Goal: Check status: Verify the current state of an ongoing process or item

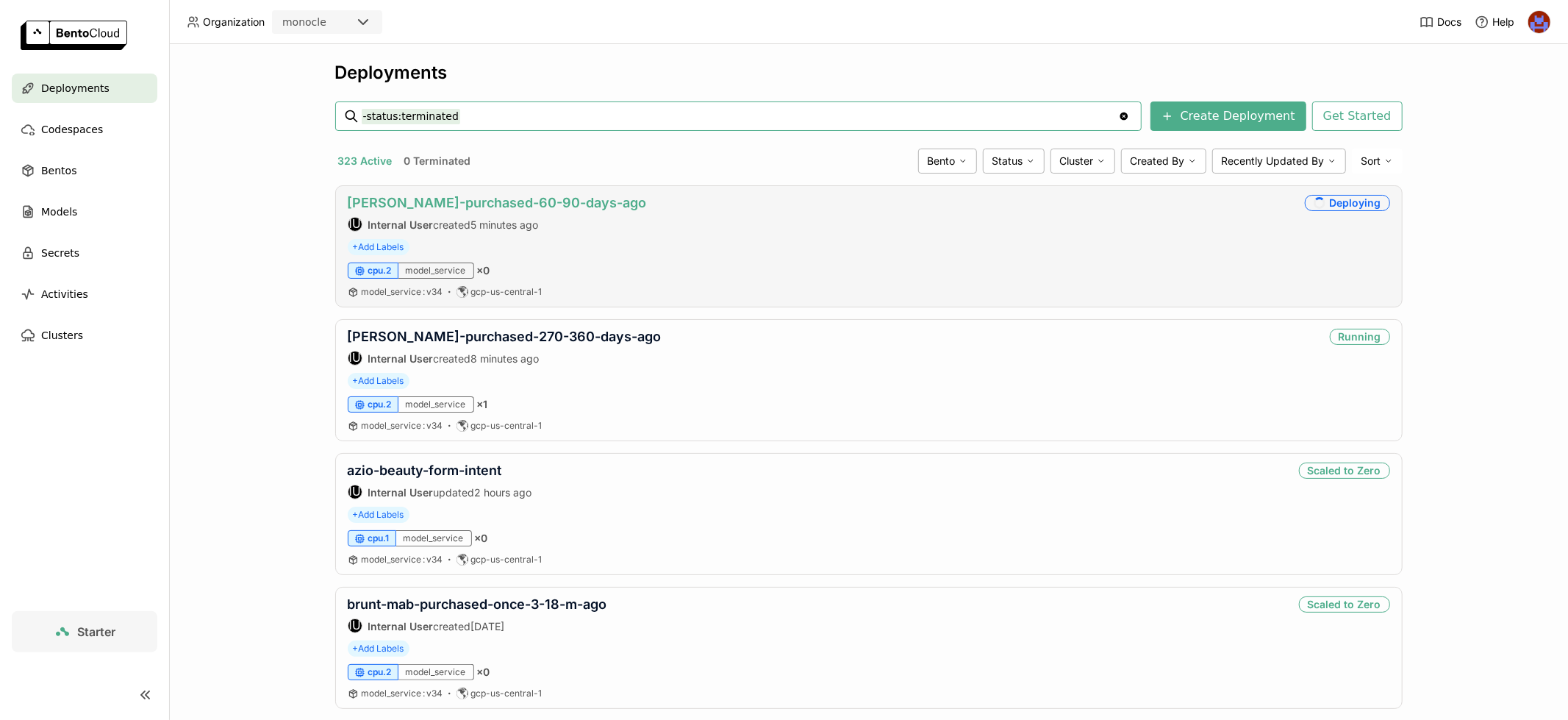
click at [546, 197] on link "[PERSON_NAME]-purchased-60-90-days-ago" at bounding box center [497, 203] width 299 height 15
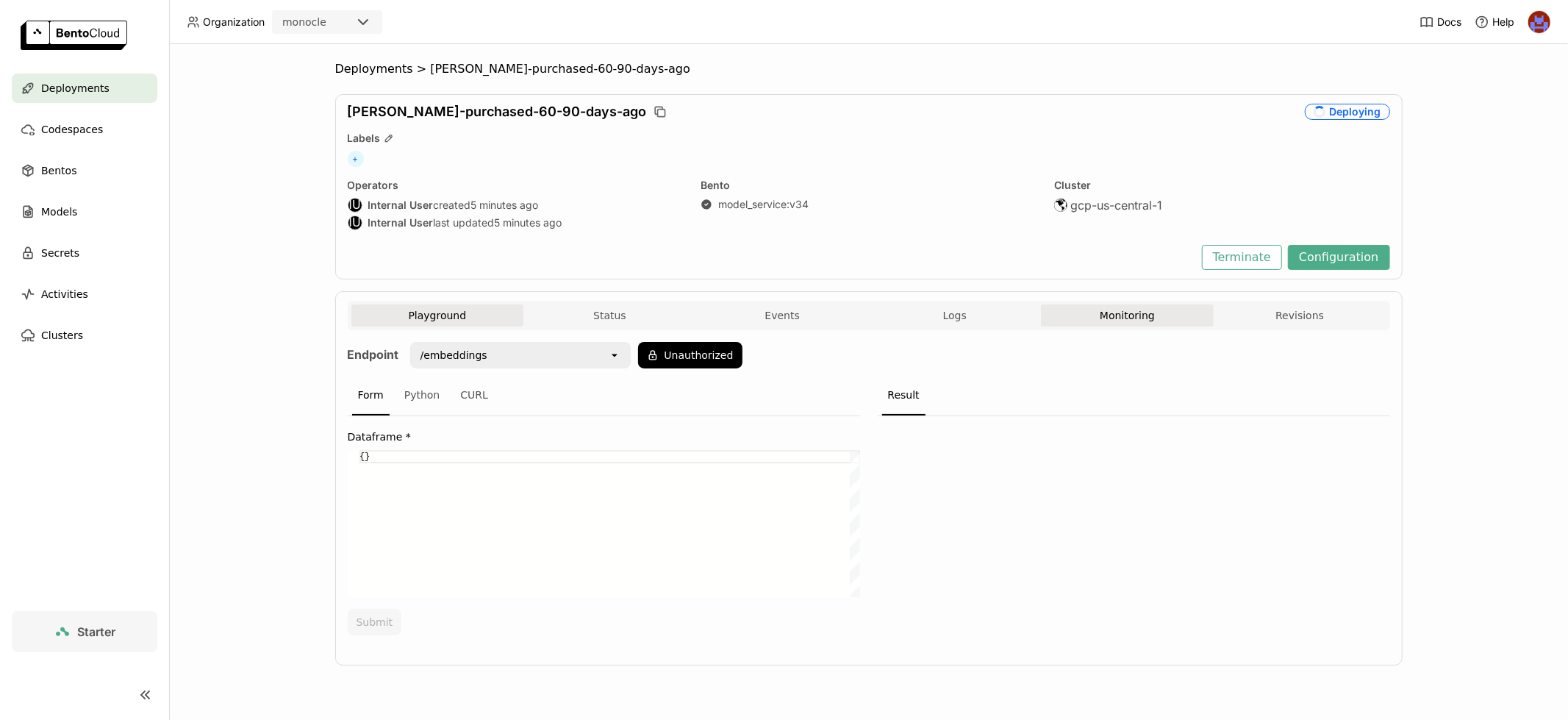
click at [1165, 317] on button "Monitoring" at bounding box center [1127, 316] width 173 height 22
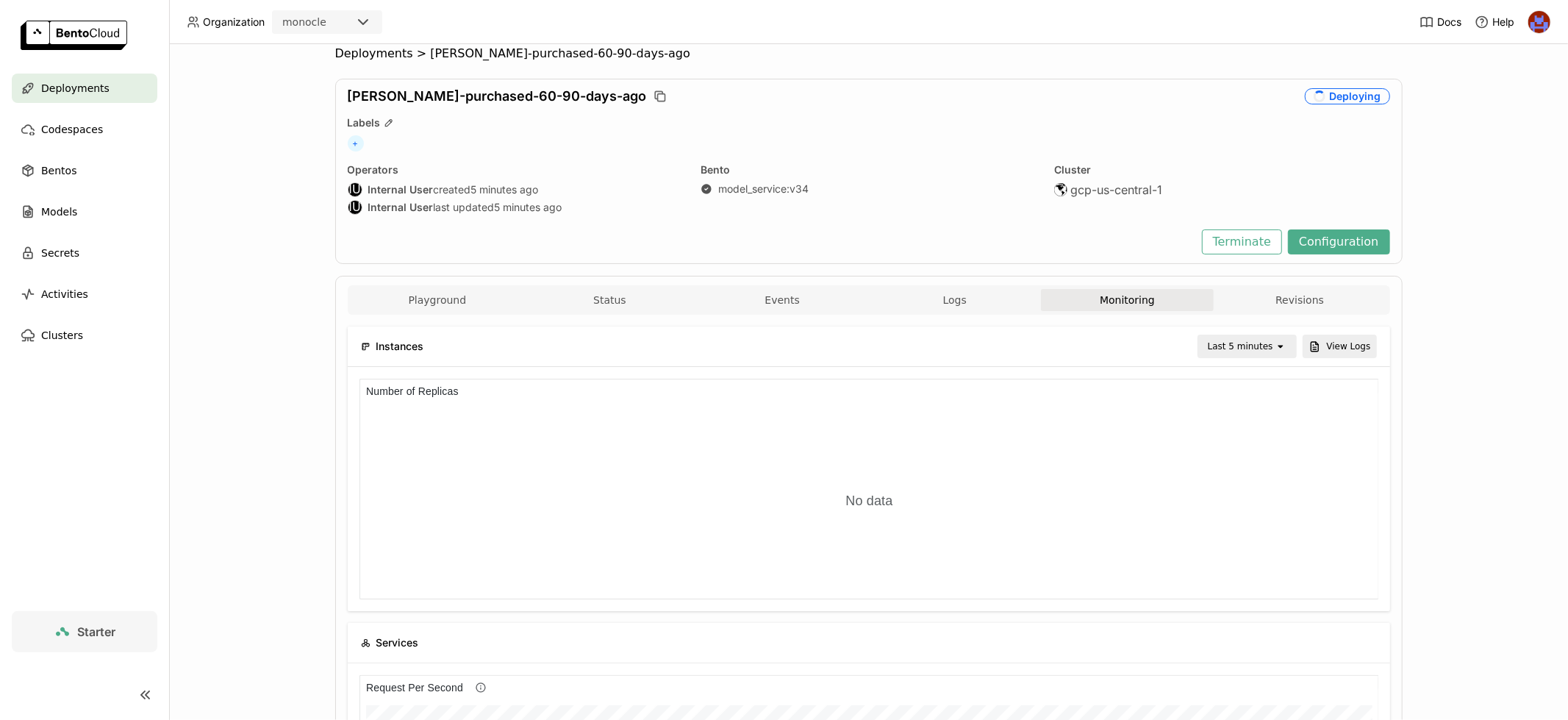
scroll to position [221, 339]
click at [651, 287] on div "Playground Status Events Logs Monitoring Revisions" at bounding box center [868, 300] width 1042 height 29
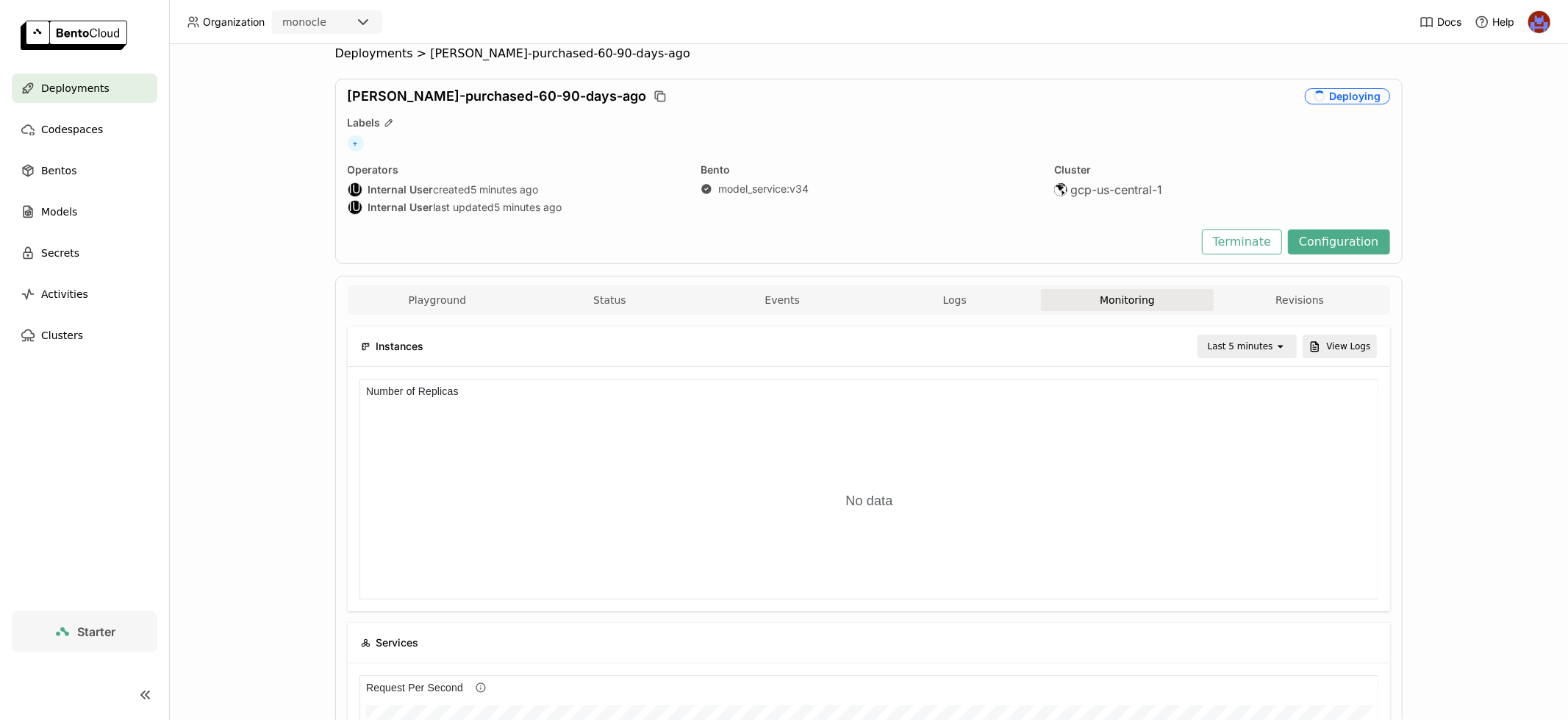
click at [651, 299] on button "Status" at bounding box center [609, 299] width 173 height 22
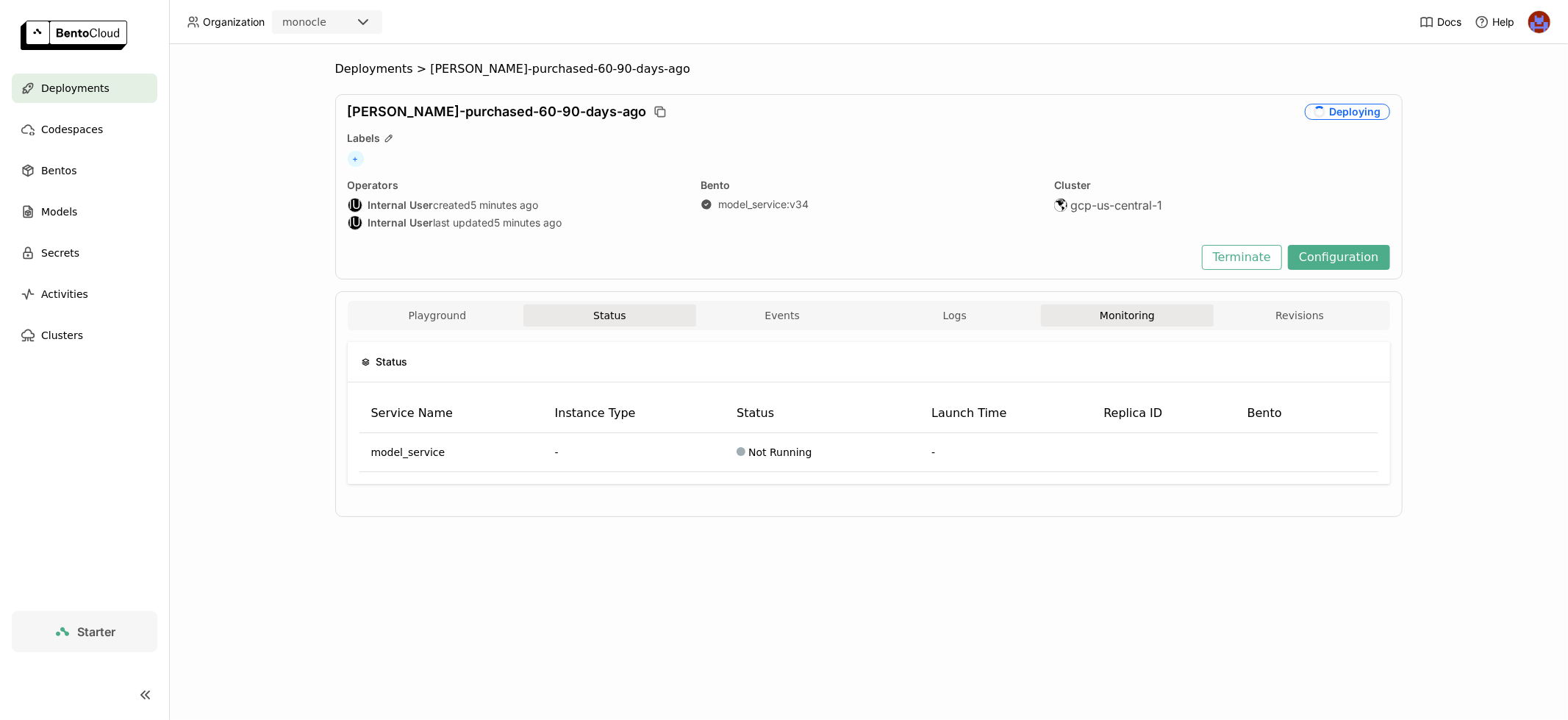
click at [1133, 305] on button "Monitoring" at bounding box center [1127, 316] width 173 height 22
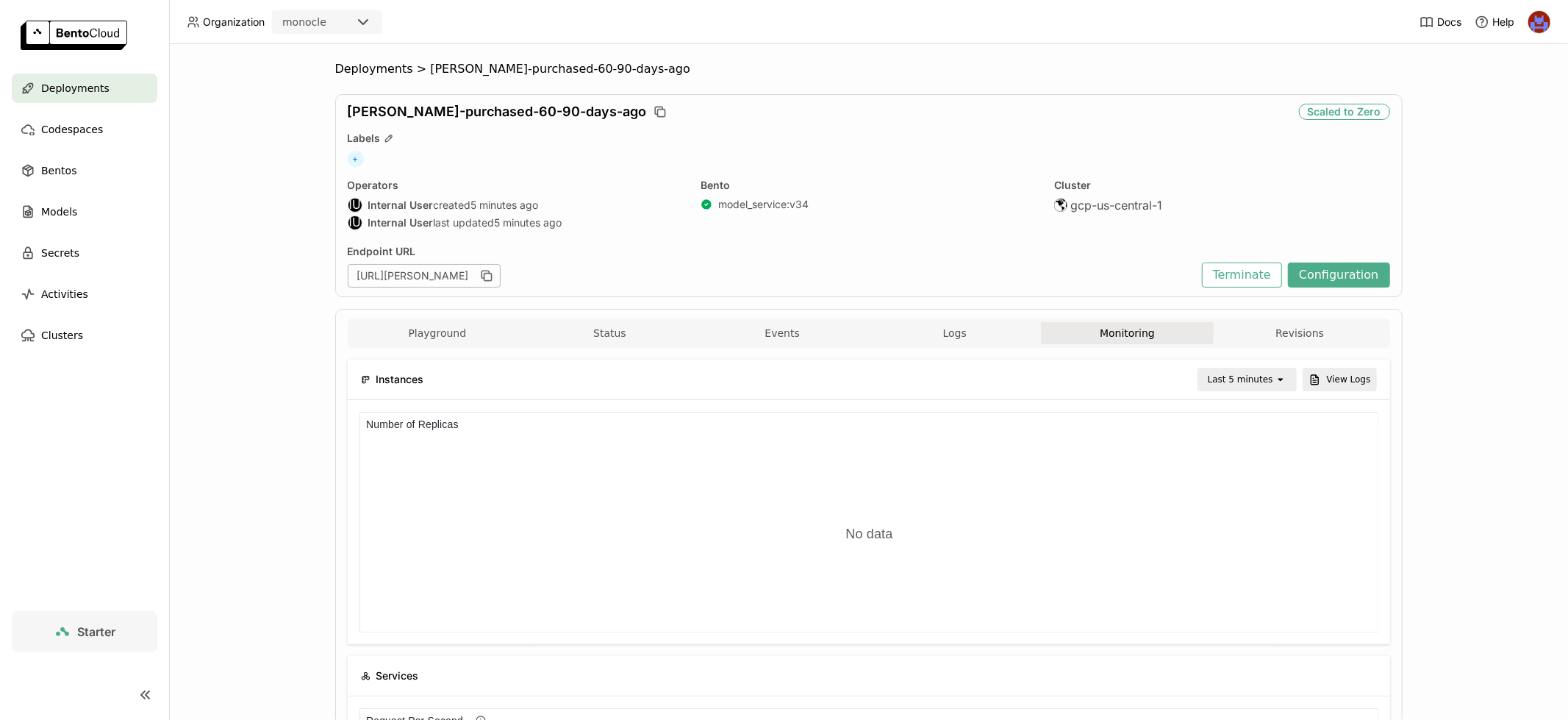
click at [619, 319] on div "Playground Status Events Logs Monitoring Revisions" at bounding box center [868, 333] width 1042 height 29
click at [974, 337] on button "Logs" at bounding box center [955, 333] width 173 height 22
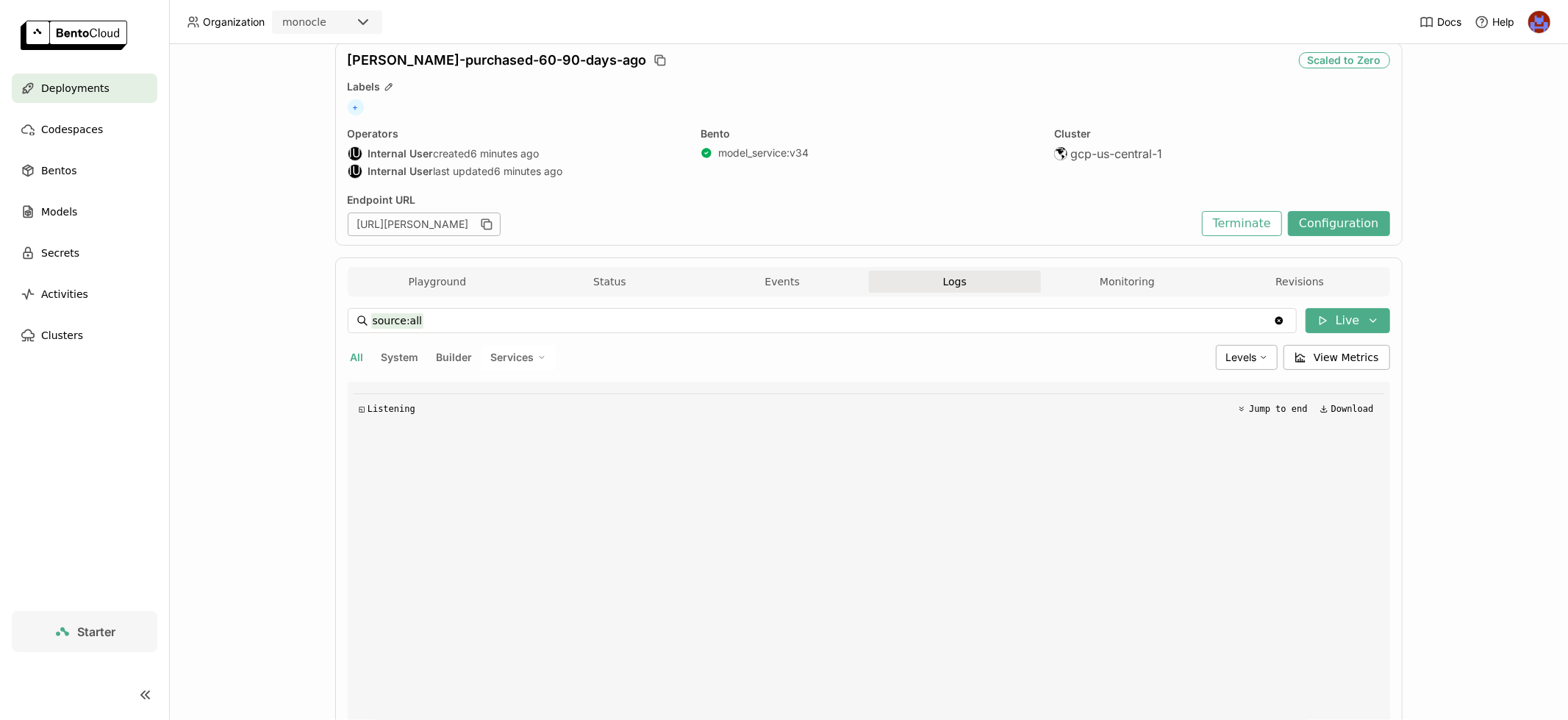
click at [528, 351] on span "Services" at bounding box center [513, 357] width 43 height 13
click at [582, 461] on div "◳ Listening Jump to end Download" at bounding box center [868, 603] width 1030 height 441
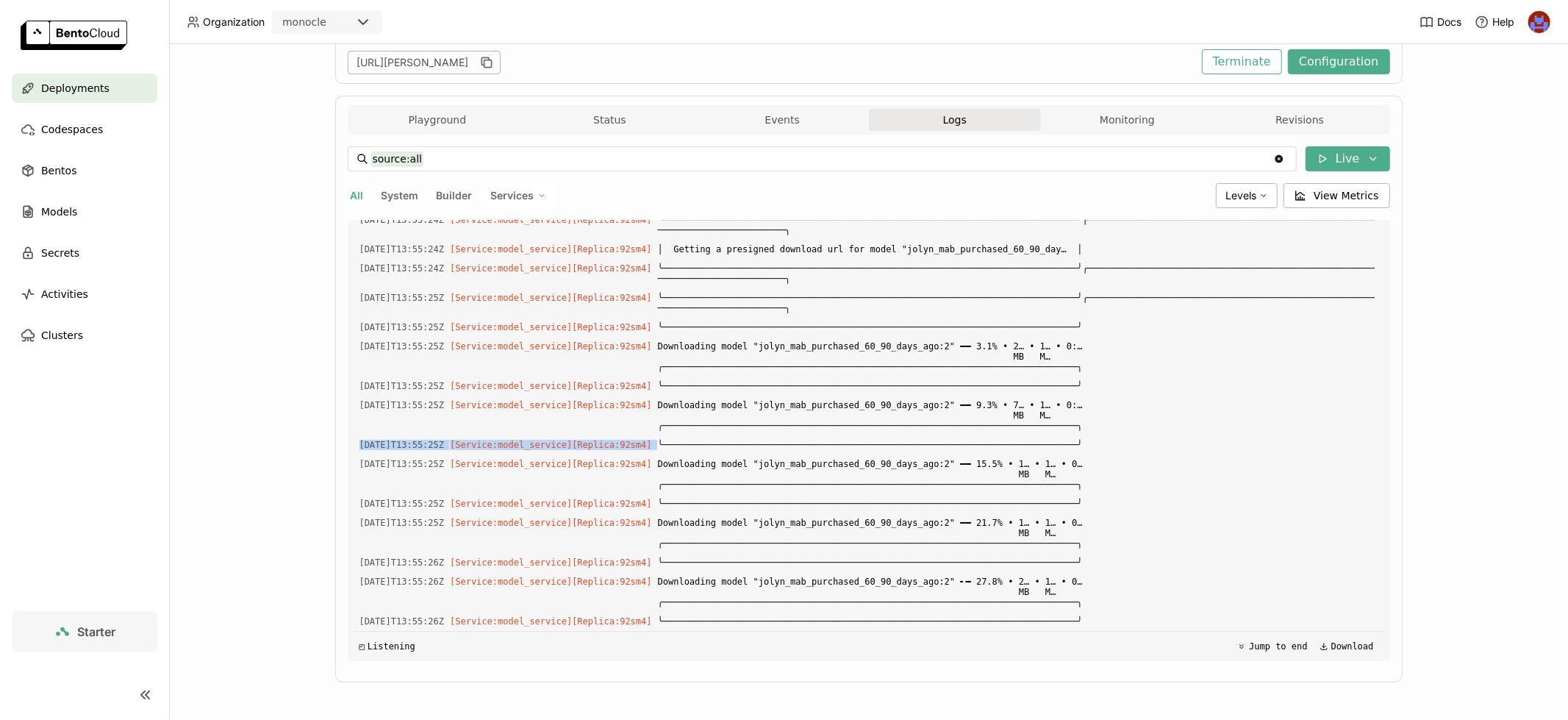
click at [759, 435] on div "Load older logs [DATE]T13:55:21Z [Service:model_service] [Replica: 92sm4 ] $POR…" at bounding box center [868, 441] width 1030 height 441
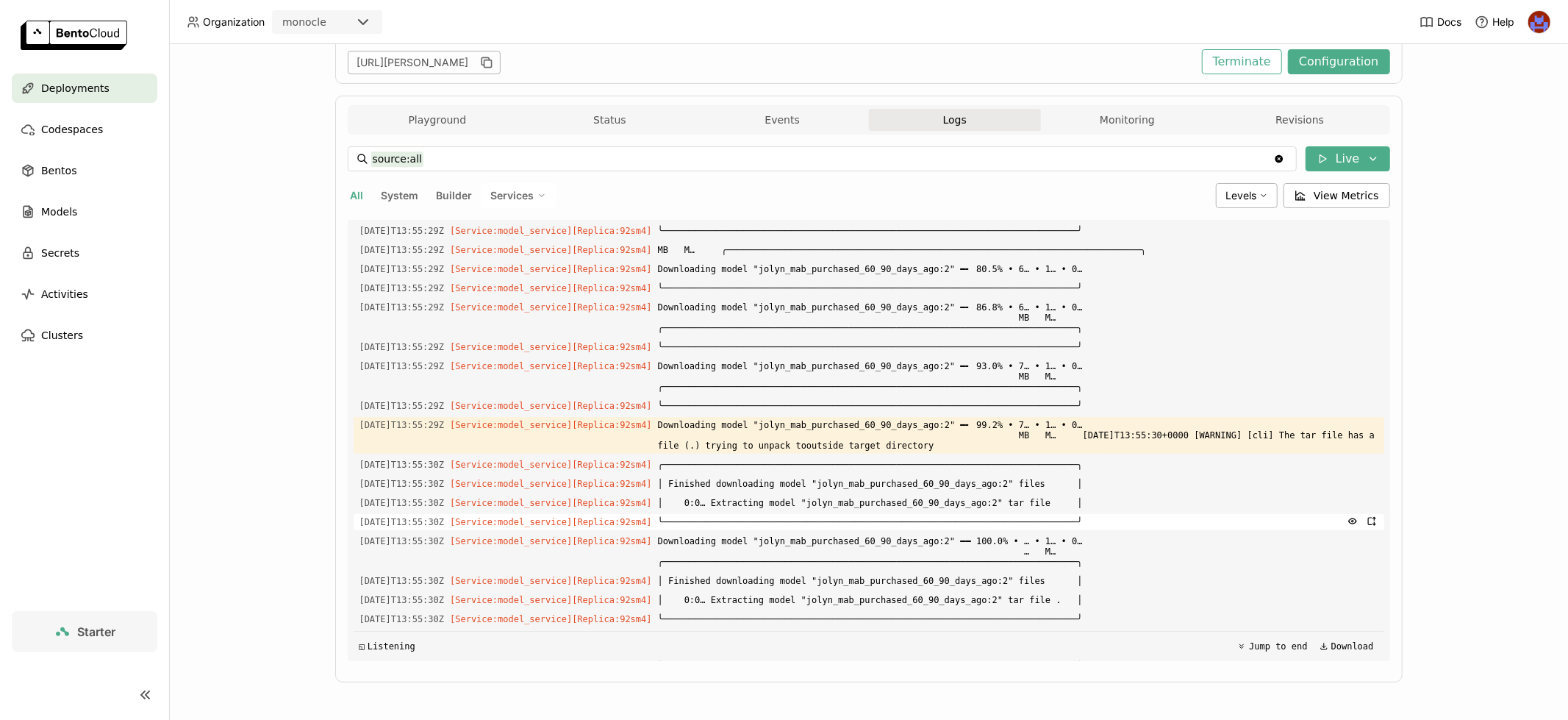
click at [1003, 530] on span "╰──────────────────────────────────────────────────────────────────────────────╯" at bounding box center [1018, 522] width 720 height 16
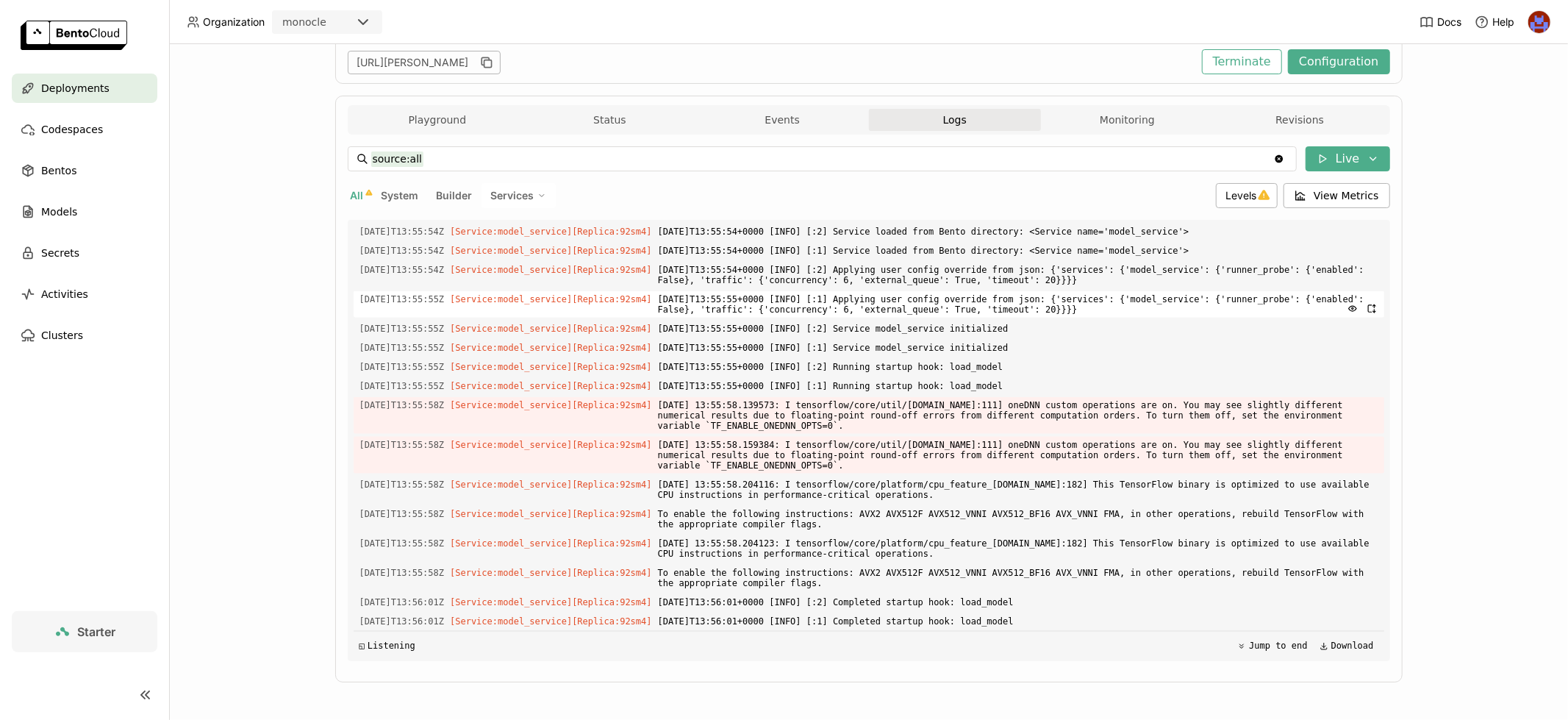
scroll to position [2081, 0]
